Goal: Transaction & Acquisition: Download file/media

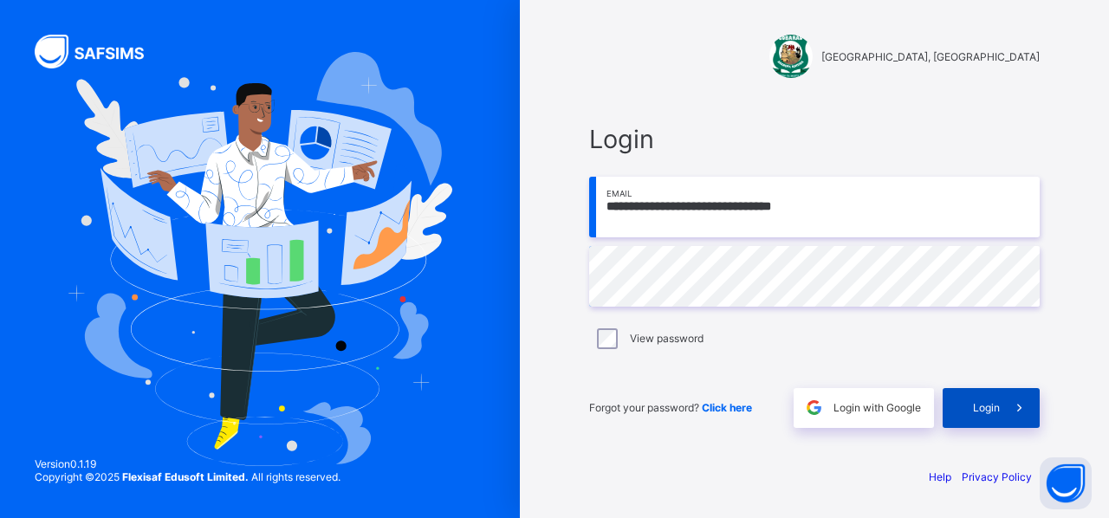
click at [968, 403] on div "Login" at bounding box center [991, 408] width 97 height 40
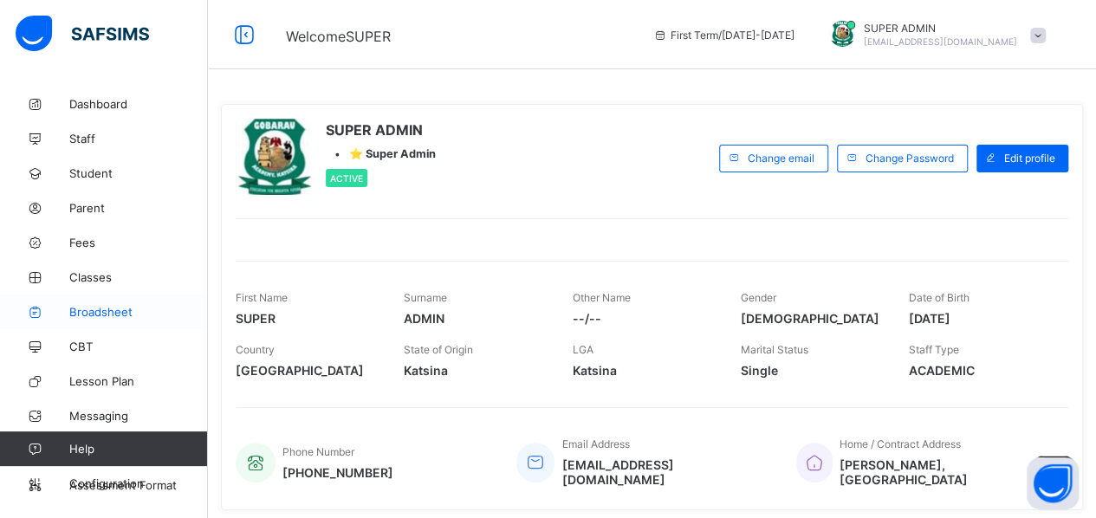
click at [108, 312] on span "Broadsheet" at bounding box center [138, 312] width 139 height 14
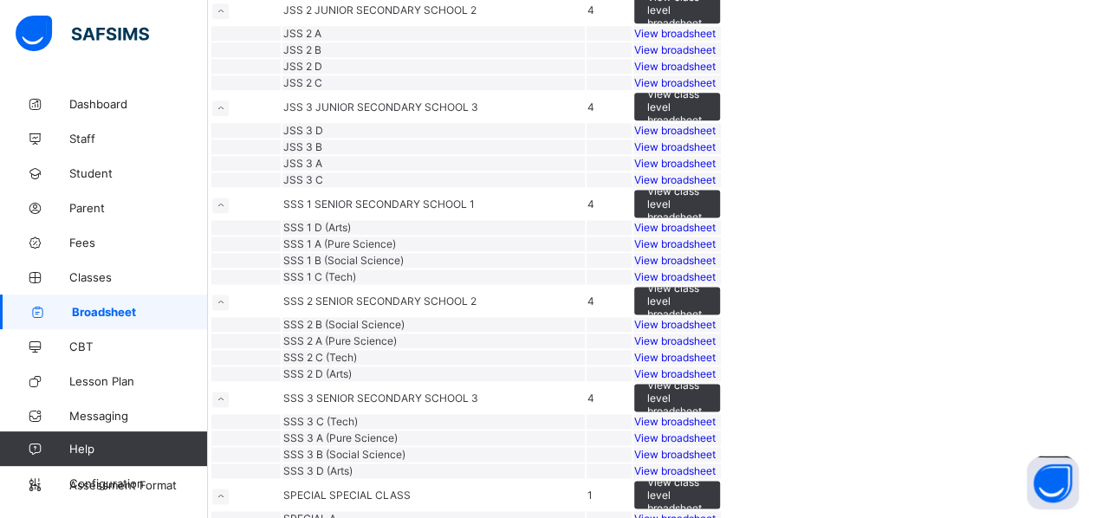
scroll to position [1064, 0]
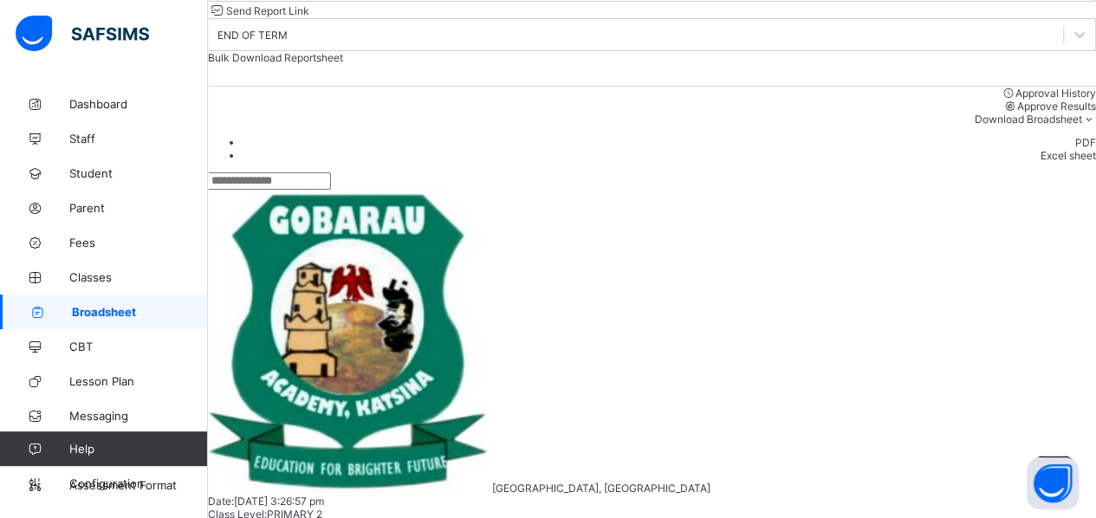
scroll to position [1890, 0]
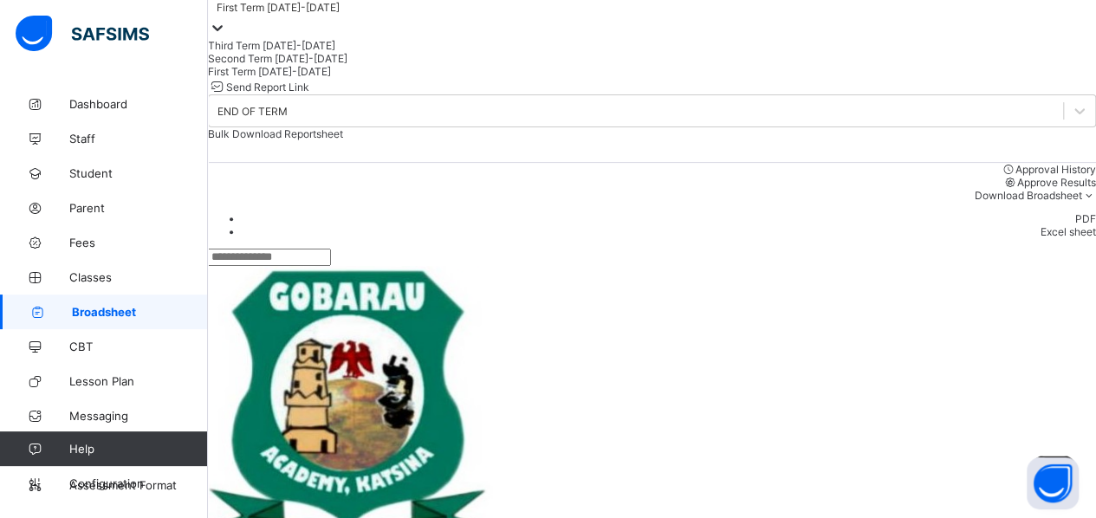
click at [226, 36] on icon at bounding box center [217, 27] width 17 height 17
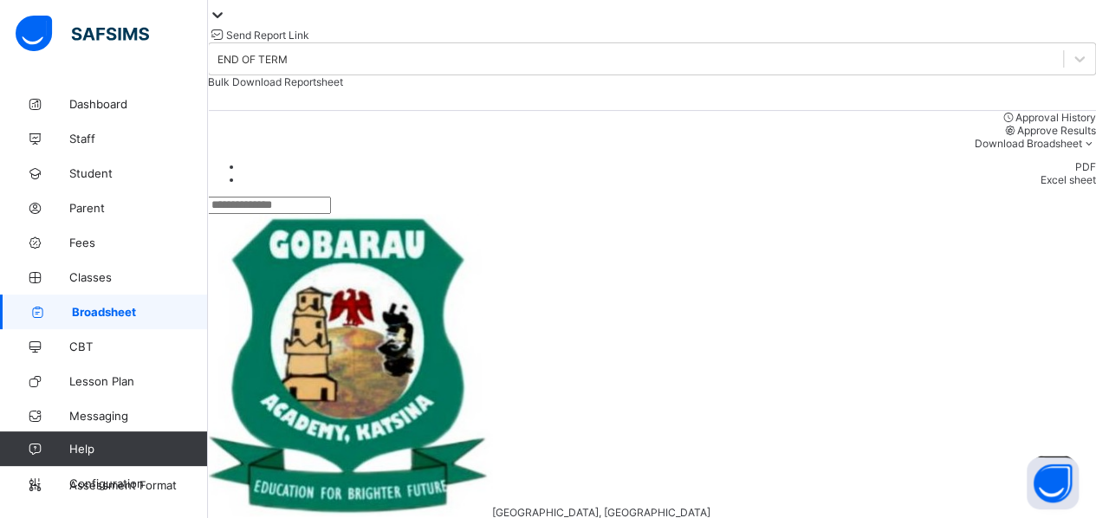
click at [226, 23] on icon at bounding box center [217, 14] width 17 height 17
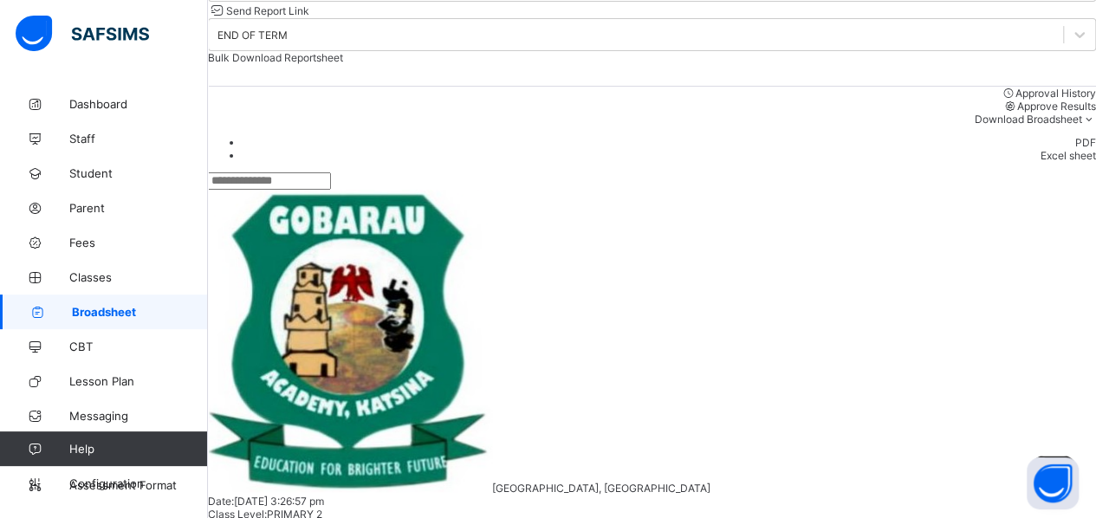
click at [94, 311] on span "Broadsheet" at bounding box center [140, 312] width 136 height 14
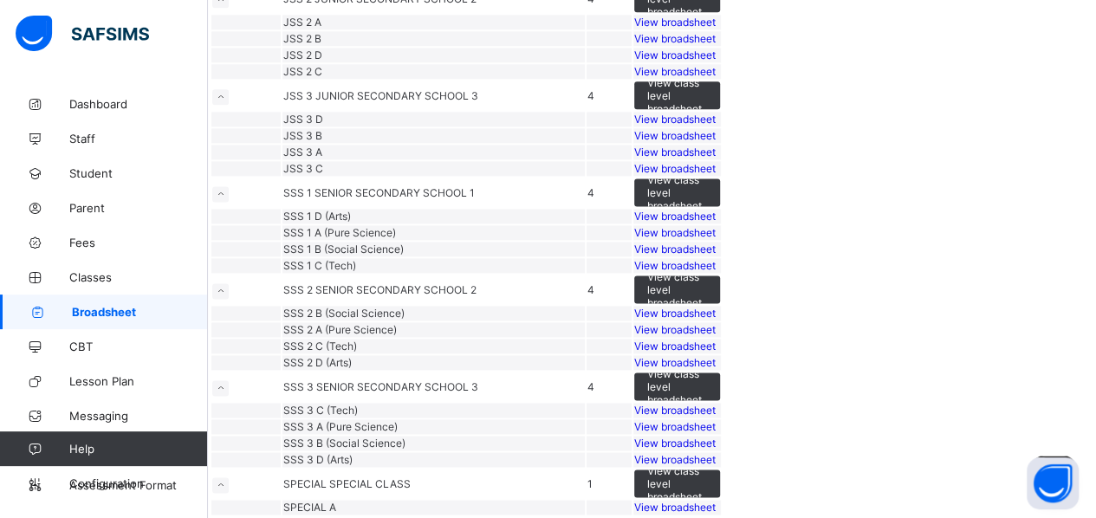
scroll to position [1164, 0]
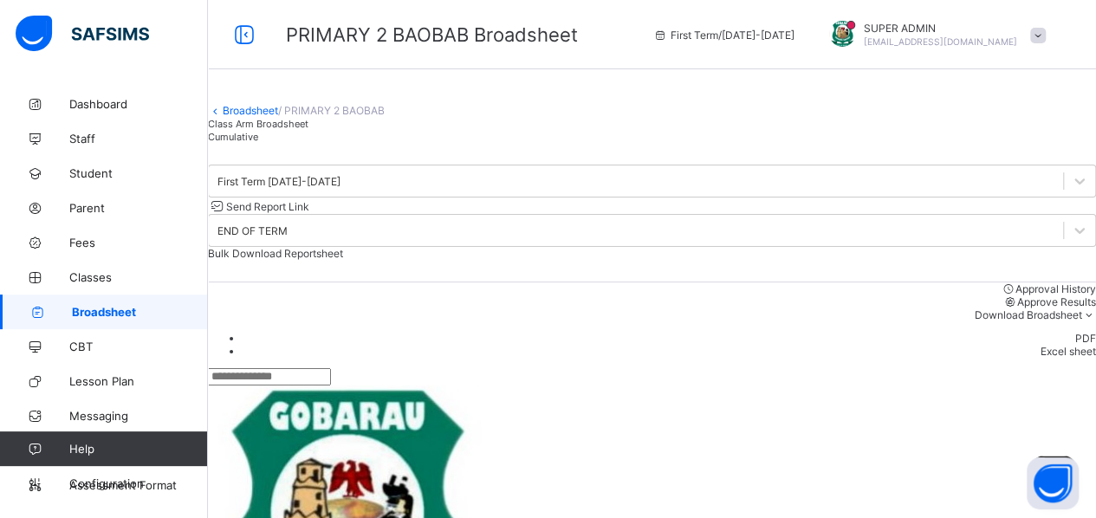
click at [269, 117] on link "Broadsheet" at bounding box center [250, 110] width 55 height 13
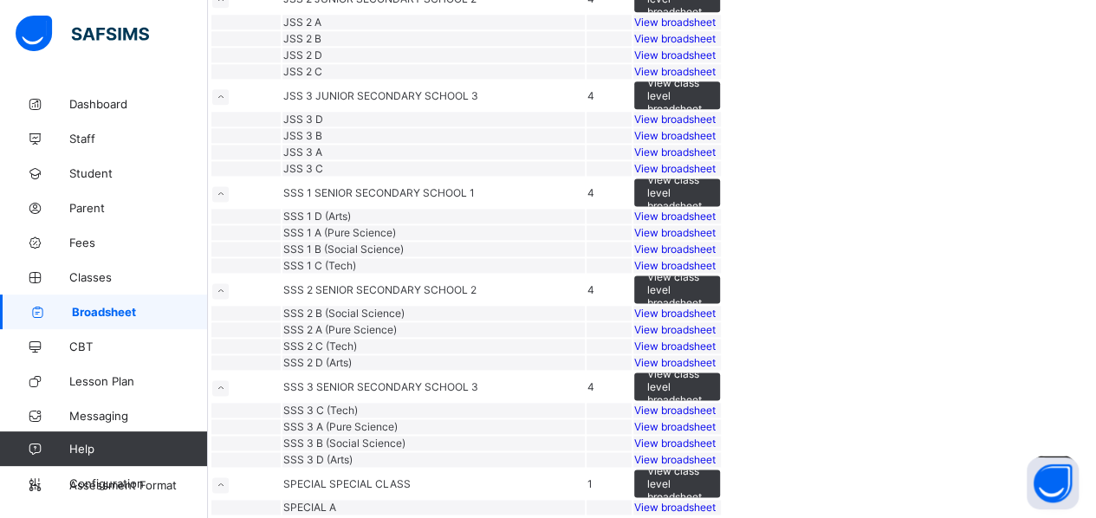
scroll to position [1151, 0]
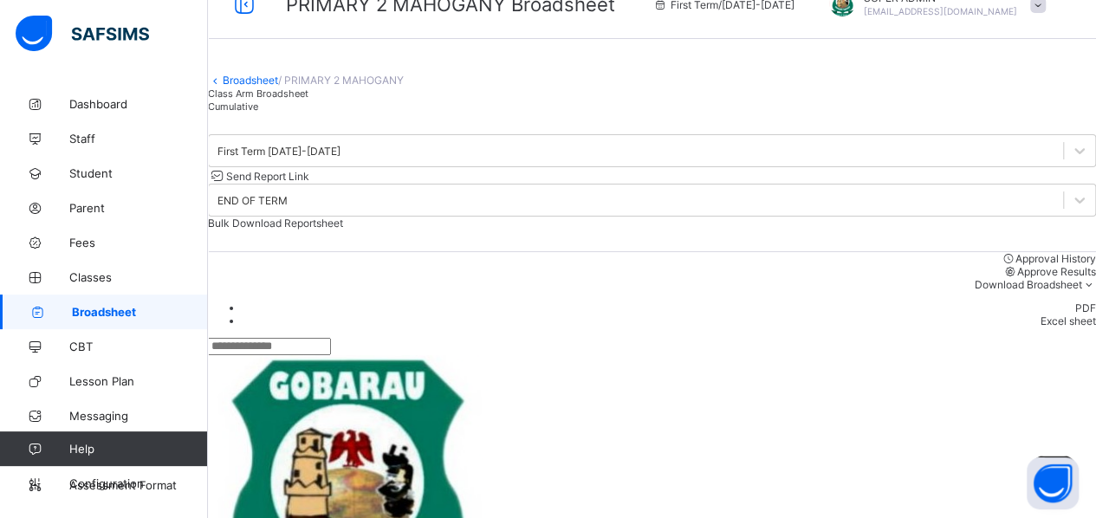
scroll to position [28, 0]
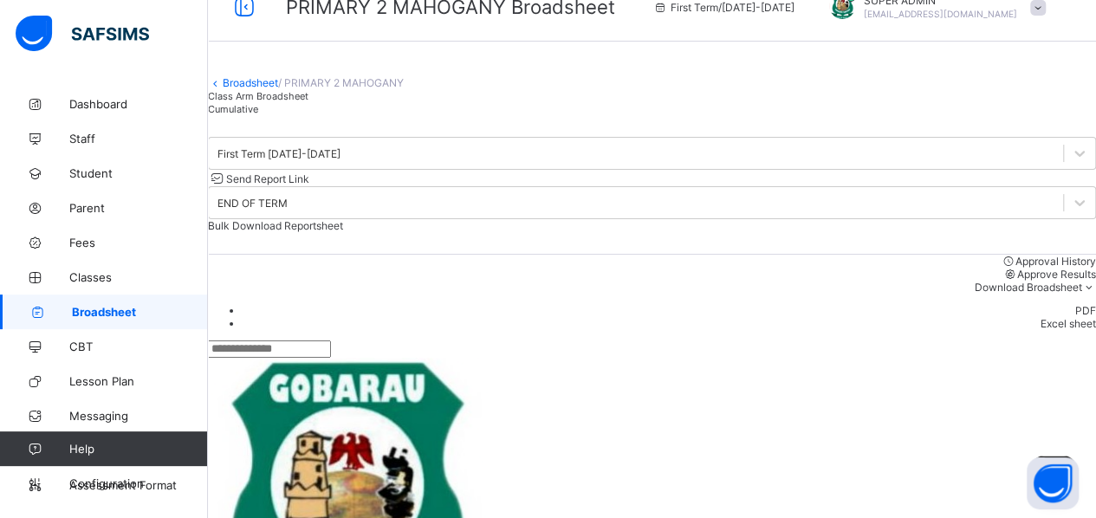
click at [276, 89] on link "Broadsheet" at bounding box center [250, 82] width 55 height 13
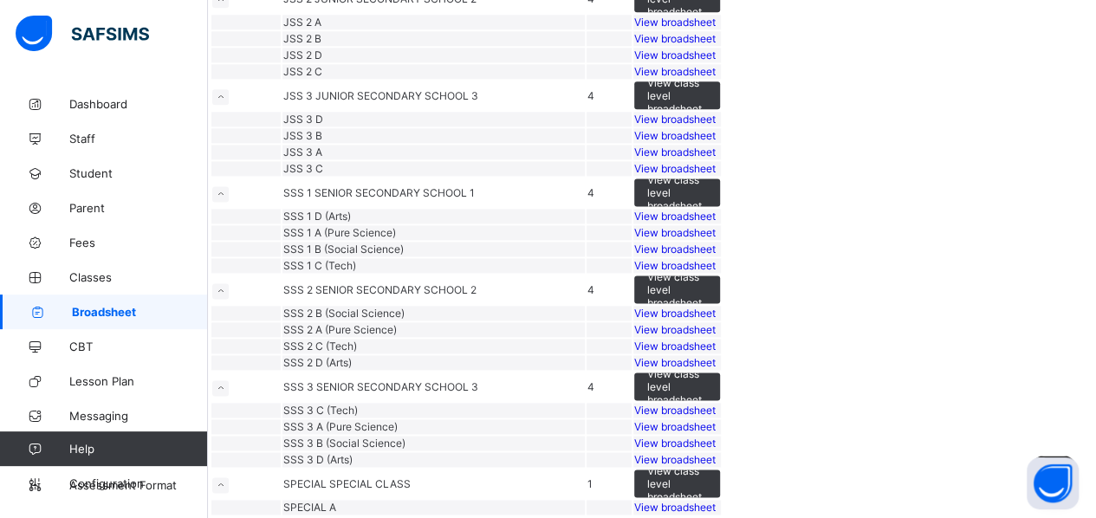
scroll to position [1284, 0]
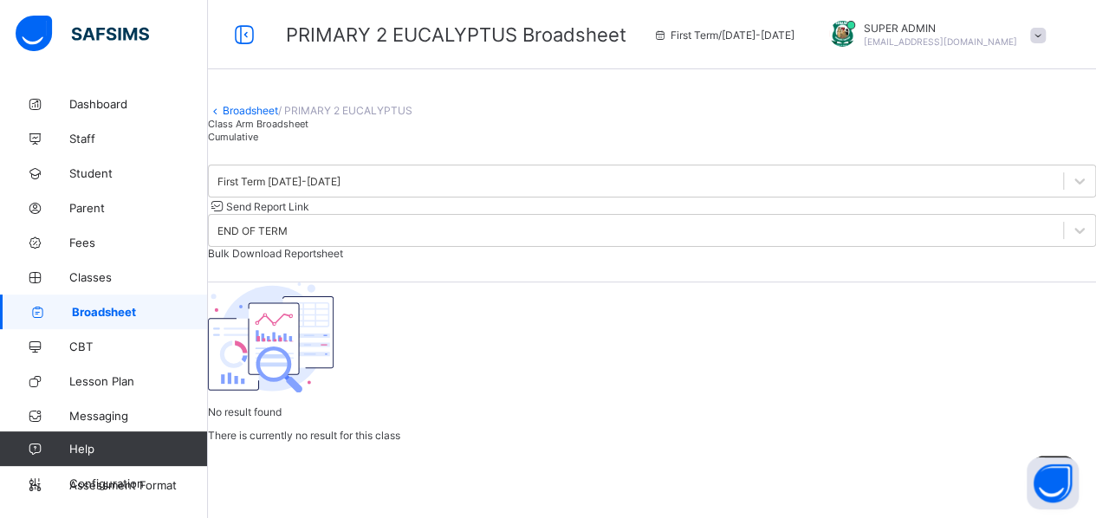
click at [258, 117] on link "Broadsheet" at bounding box center [250, 110] width 55 height 13
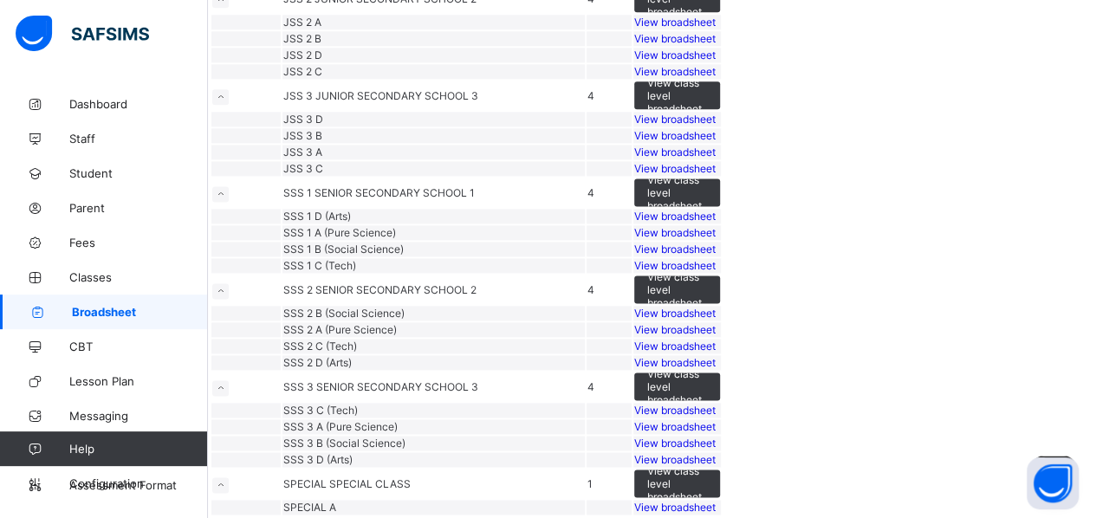
scroll to position [1228, 0]
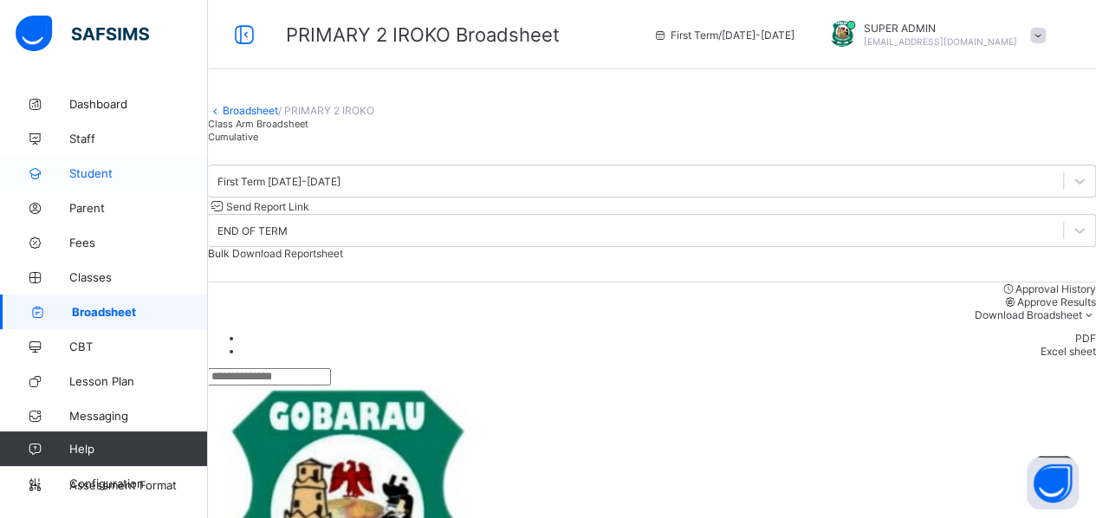
click at [97, 169] on span "Student" at bounding box center [138, 173] width 139 height 14
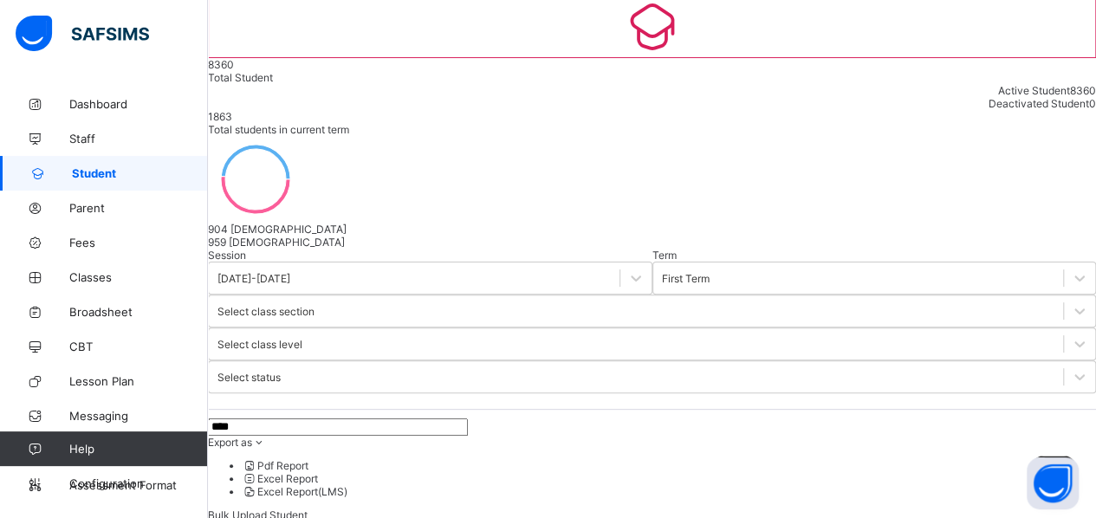
scroll to position [133, 0]
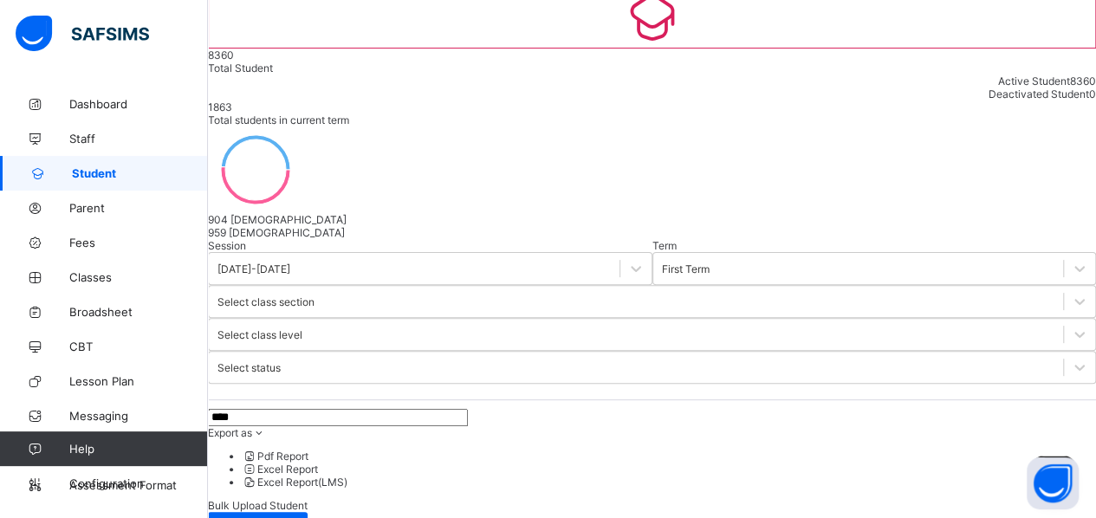
type input "****"
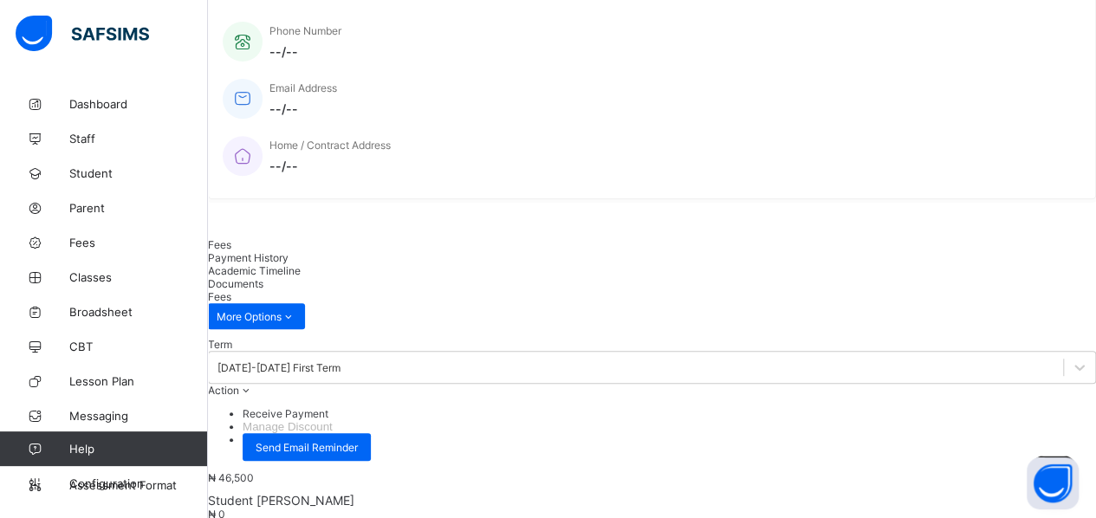
scroll to position [321, 0]
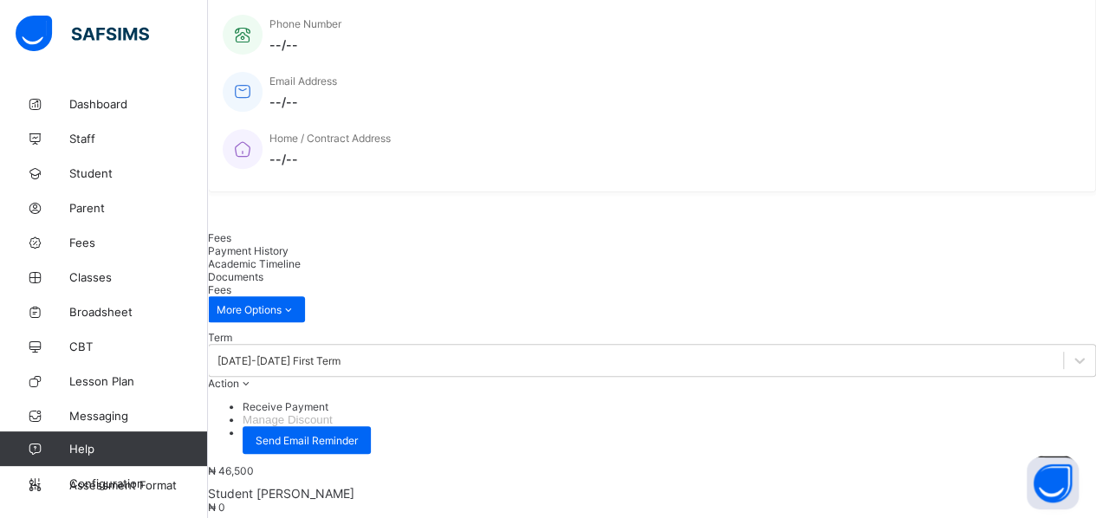
click at [301, 260] on span "Academic Timeline" at bounding box center [254, 263] width 93 height 13
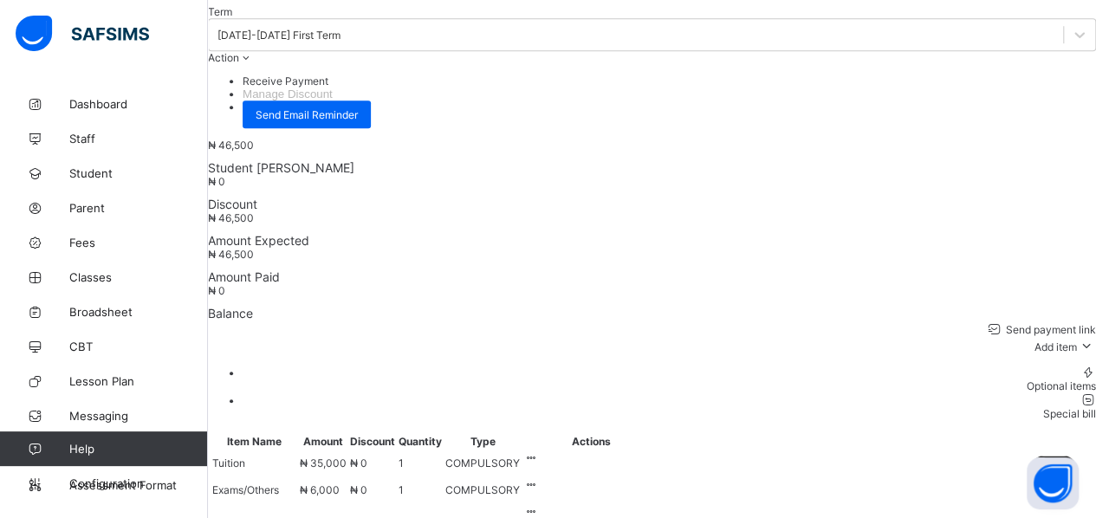
scroll to position [647, 0]
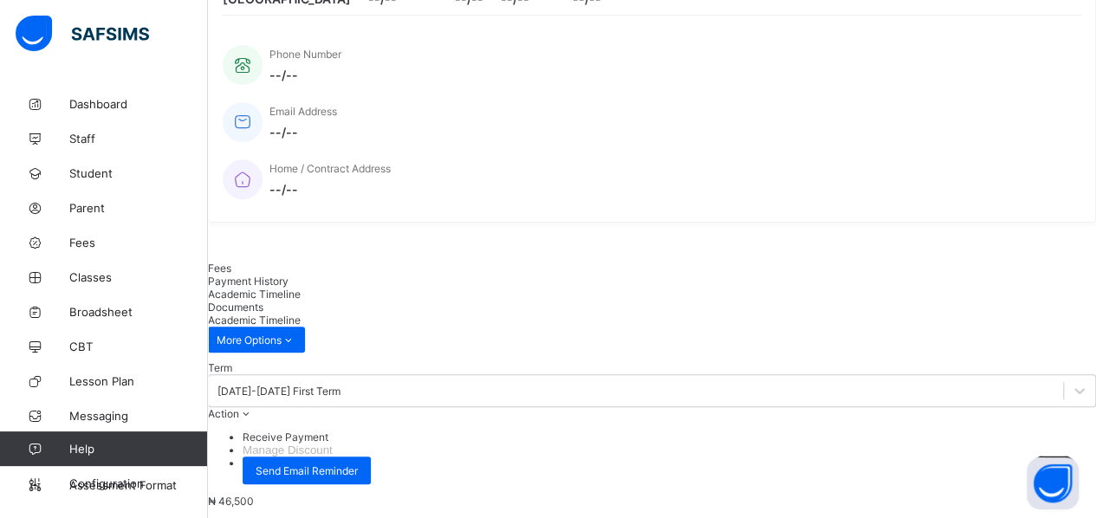
scroll to position [0, 0]
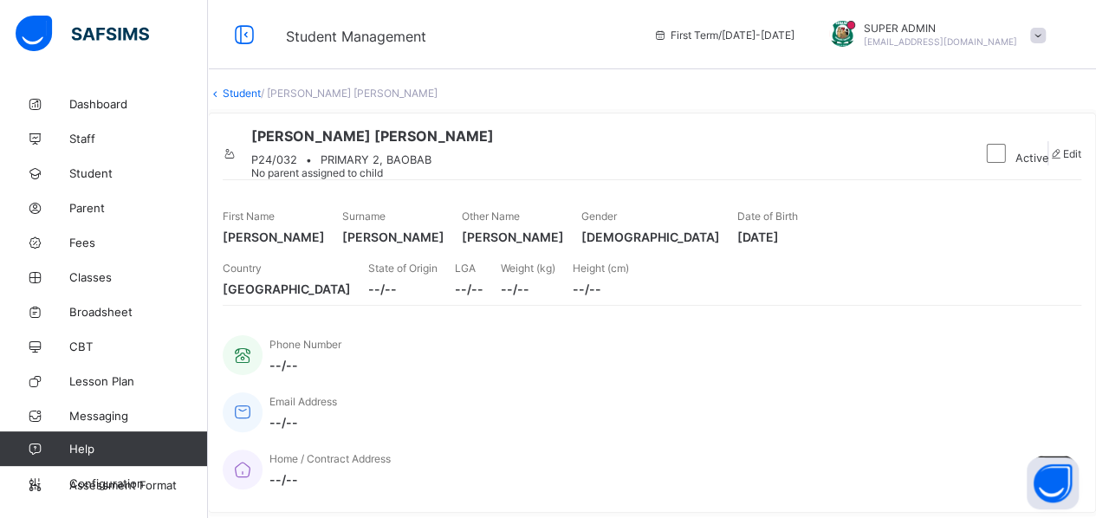
click at [261, 100] on link "Student" at bounding box center [242, 93] width 38 height 13
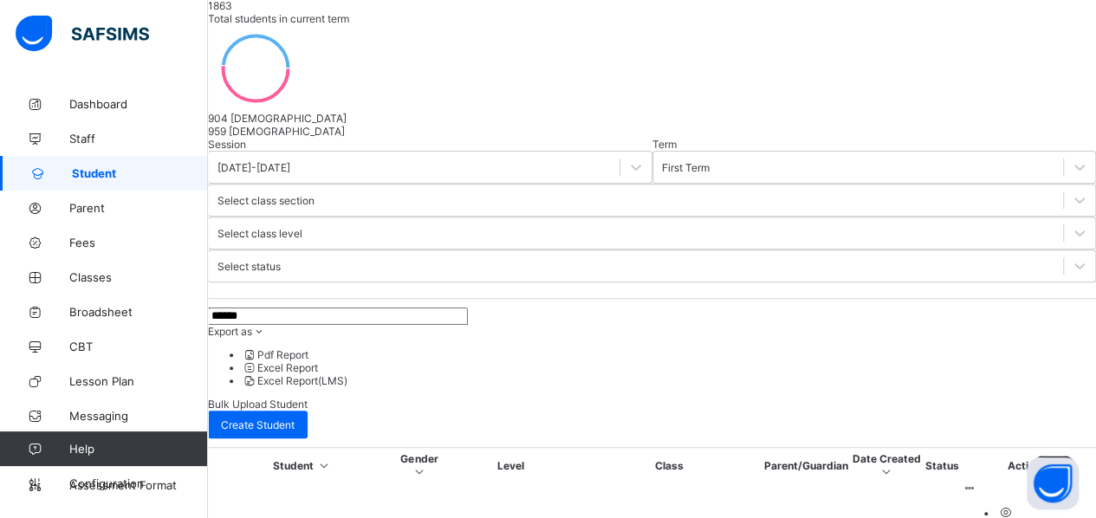
scroll to position [235, 0]
type input "*"
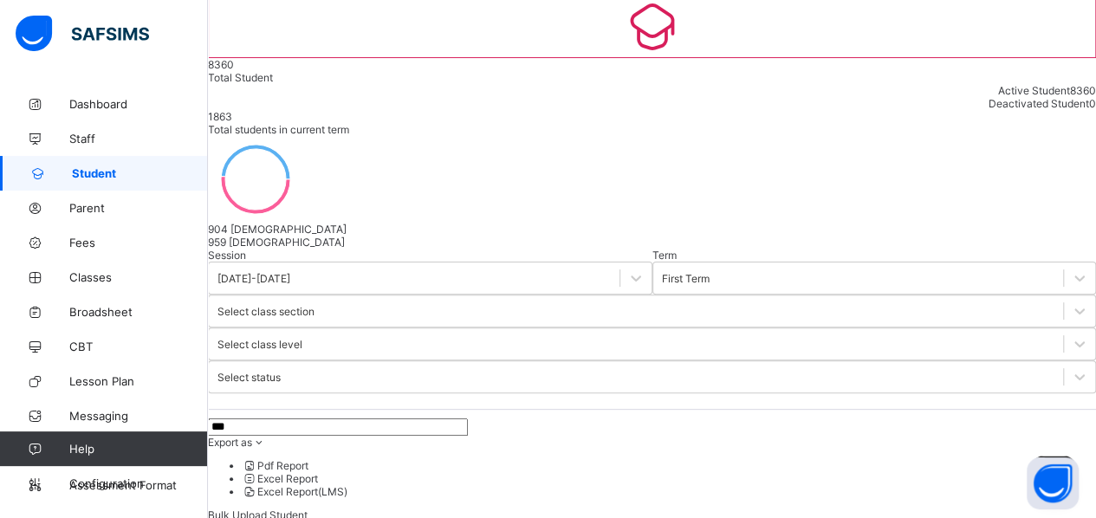
scroll to position [133, 0]
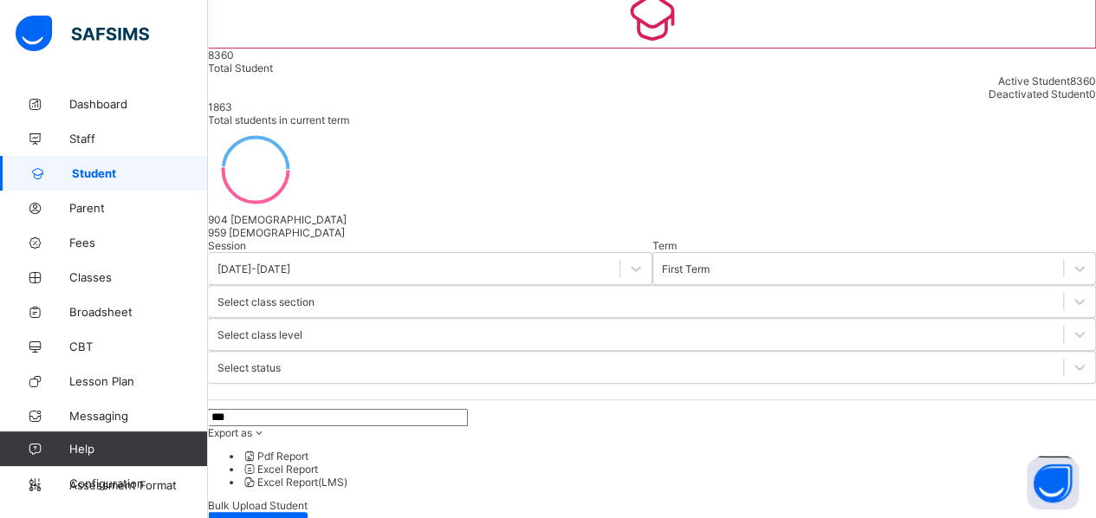
type input "***"
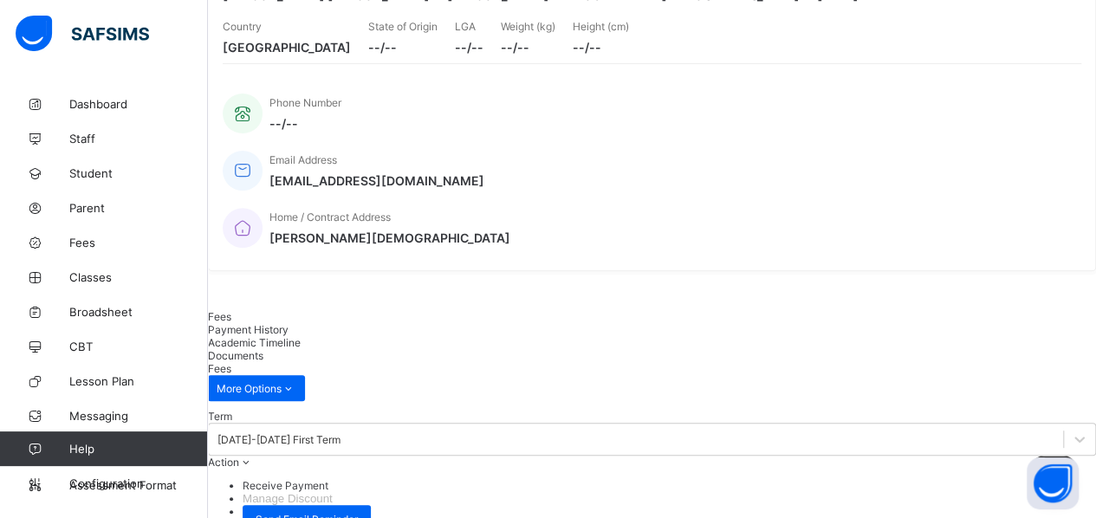
scroll to position [243, 0]
click at [301, 337] on span "Academic Timeline" at bounding box center [254, 341] width 93 height 13
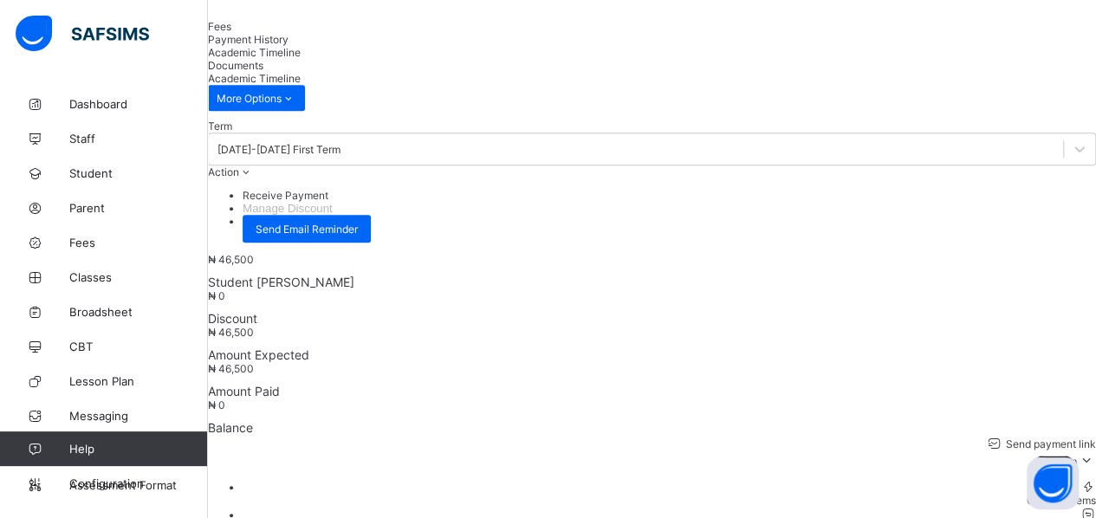
scroll to position [552, 0]
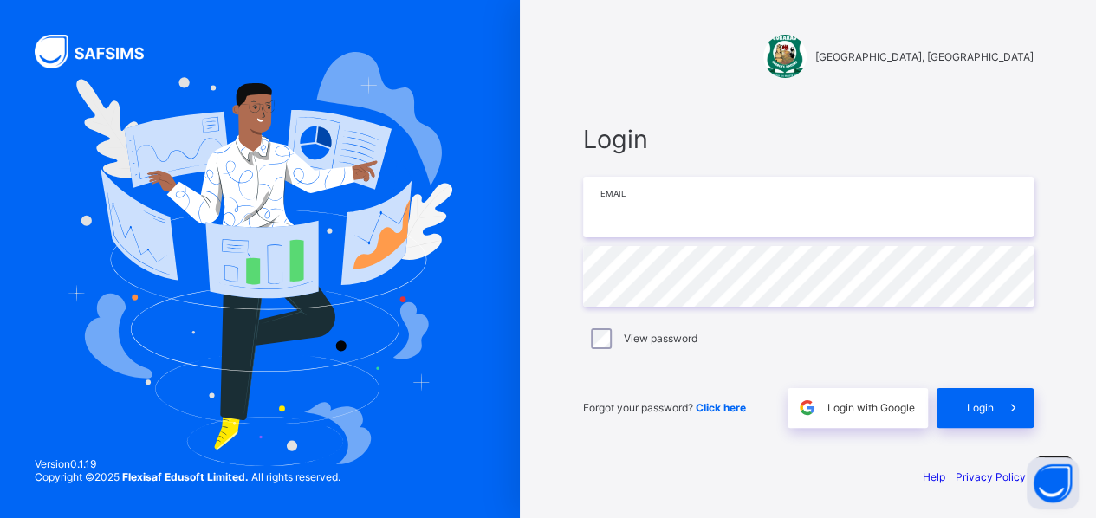
type input "**********"
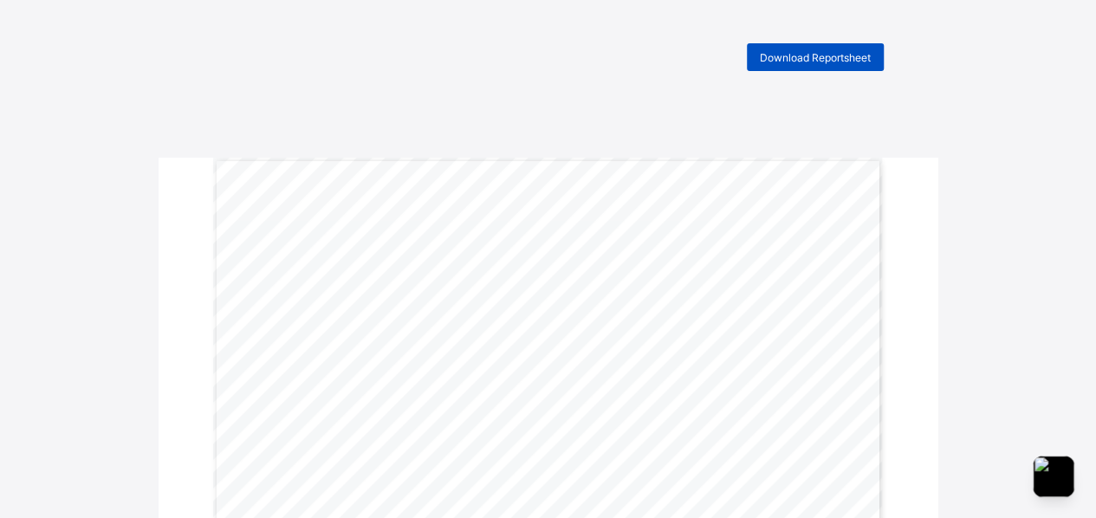
click at [785, 58] on span "Download Reportsheet" at bounding box center [815, 57] width 111 height 13
click at [768, 62] on span "Download Reportsheet" at bounding box center [815, 57] width 111 height 13
click at [764, 55] on span "Download Reportsheet" at bounding box center [815, 57] width 111 height 13
click at [814, 61] on span "Download Reportsheet" at bounding box center [815, 57] width 111 height 13
click at [788, 56] on span "Download Reportsheet" at bounding box center [815, 57] width 111 height 13
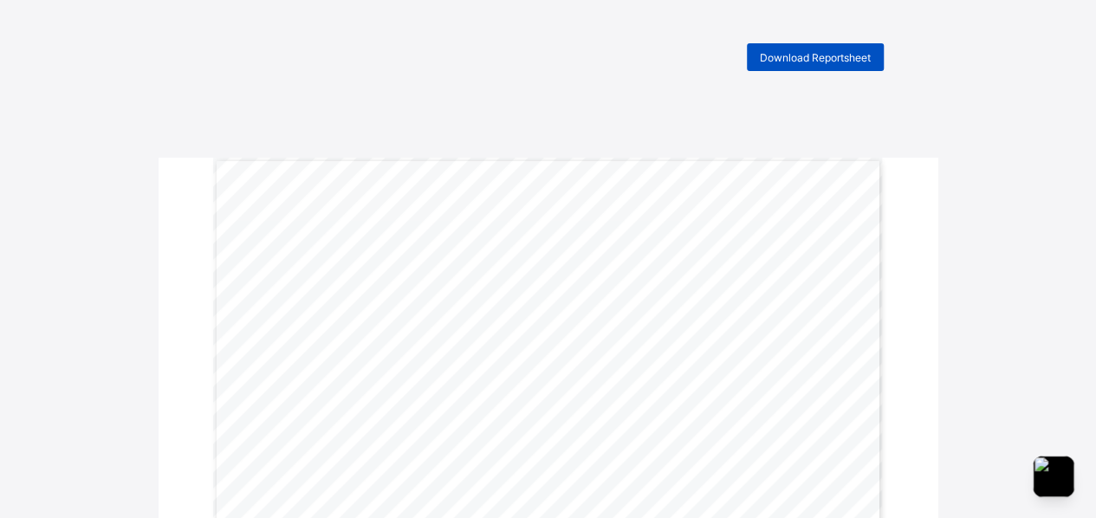
click at [782, 58] on span "Download Reportsheet" at bounding box center [815, 57] width 111 height 13
